Goal: Check status

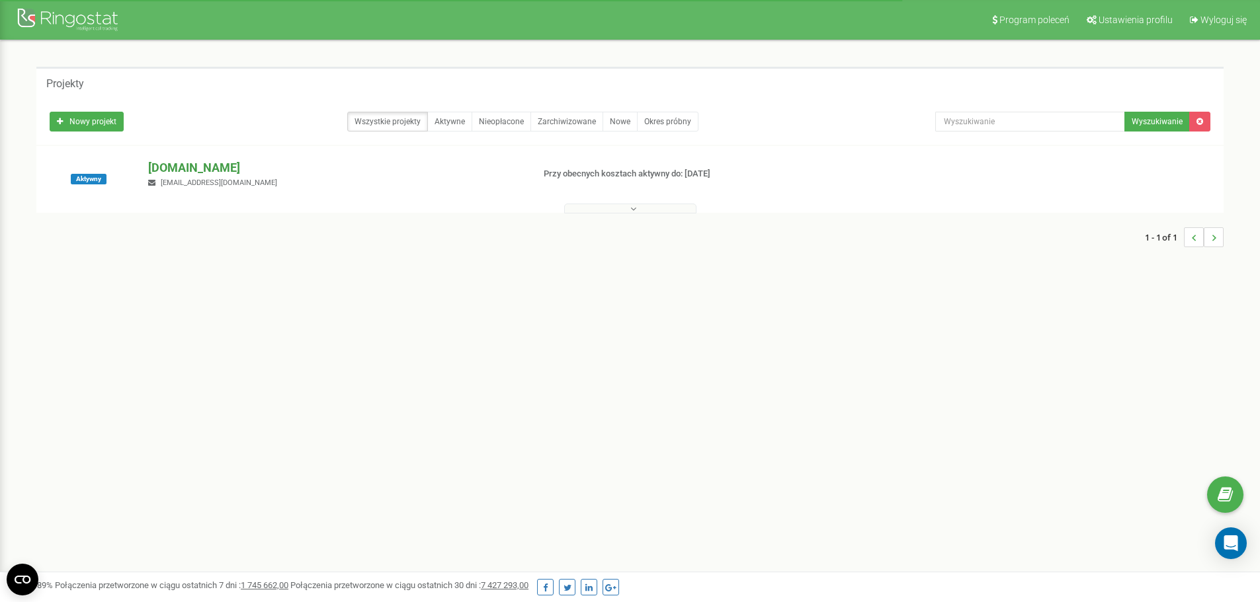
click at [183, 170] on p "[DOMAIN_NAME]" at bounding box center [335, 167] width 374 height 17
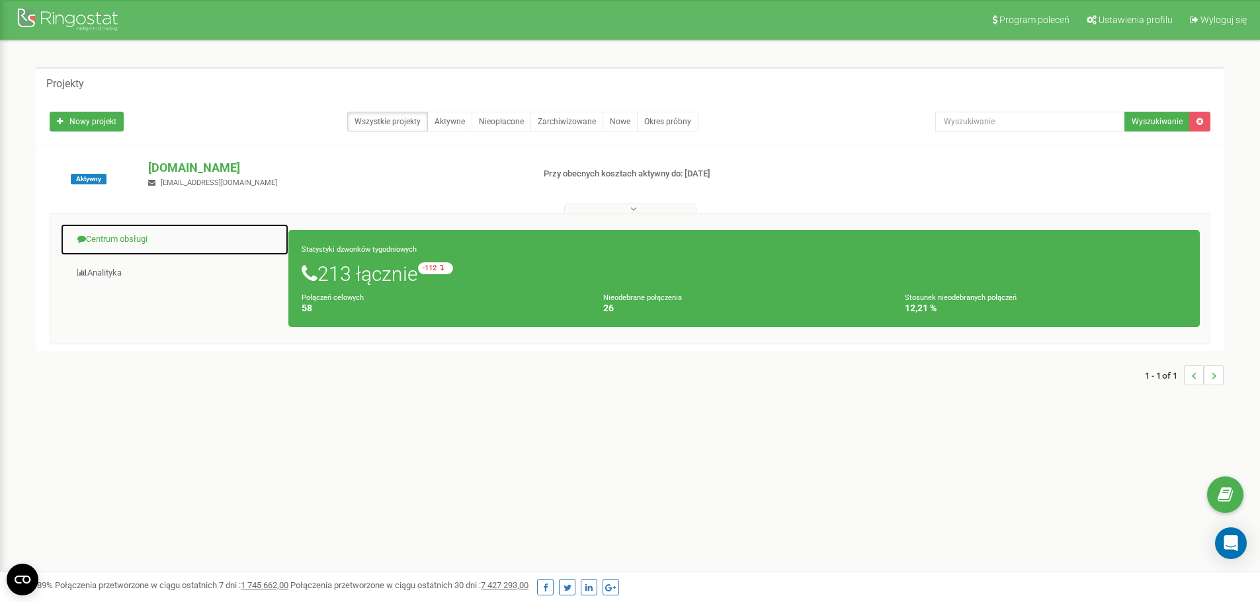
click at [123, 230] on link "Centrum obsługi" at bounding box center [174, 239] width 229 height 32
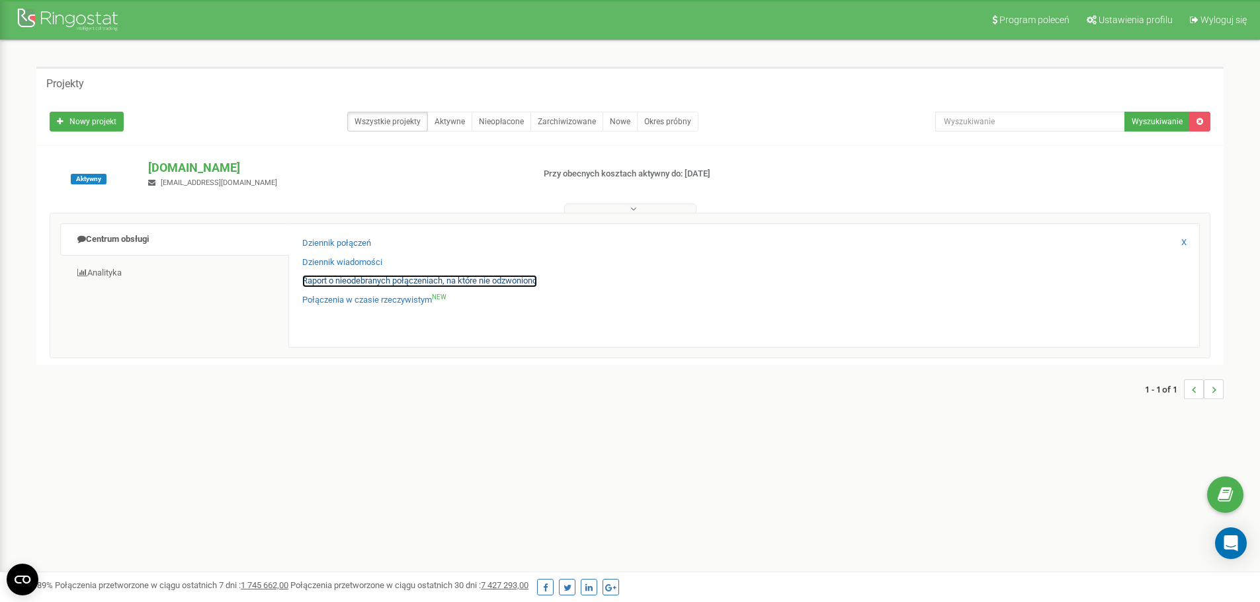
click at [384, 278] on link "Raport o nieodebranych połączeniach, na które nie odzwoniono" at bounding box center [419, 281] width 235 height 13
